Goal: Check status: Check status

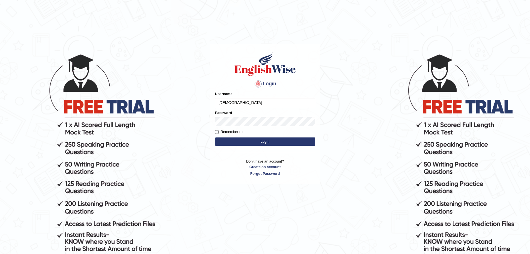
type input "[DEMOGRAPHIC_DATA]"
click at [248, 139] on button "Login" at bounding box center [265, 141] width 100 height 8
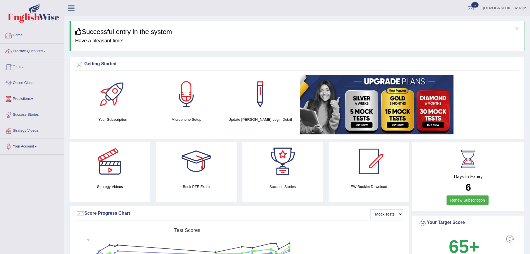
click at [17, 64] on link "Tests" at bounding box center [31, 66] width 63 height 14
click at [15, 98] on link "History" at bounding box center [36, 100] width 52 height 10
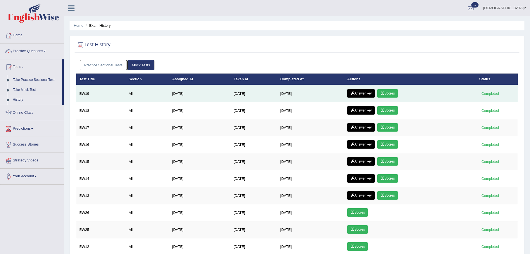
click at [398, 91] on link "Scores" at bounding box center [388, 93] width 21 height 8
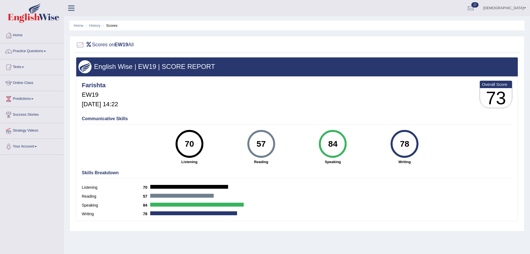
click at [96, 23] on li "History" at bounding box center [92, 25] width 16 height 5
click at [95, 25] on link "History" at bounding box center [94, 25] width 11 height 4
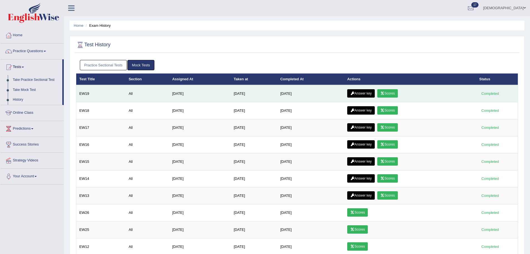
click at [359, 91] on link "Answer key" at bounding box center [362, 93] width 28 height 8
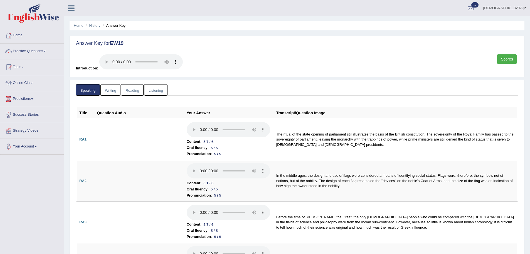
click at [139, 92] on link "Reading" at bounding box center [132, 89] width 22 height 11
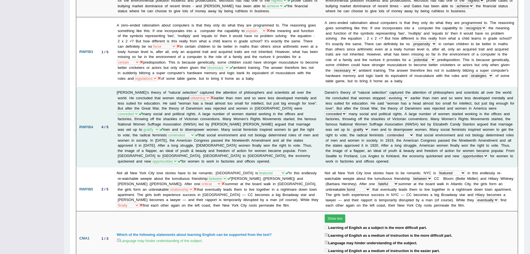
scroll to position [195, 0]
